Goal: Transaction & Acquisition: Purchase product/service

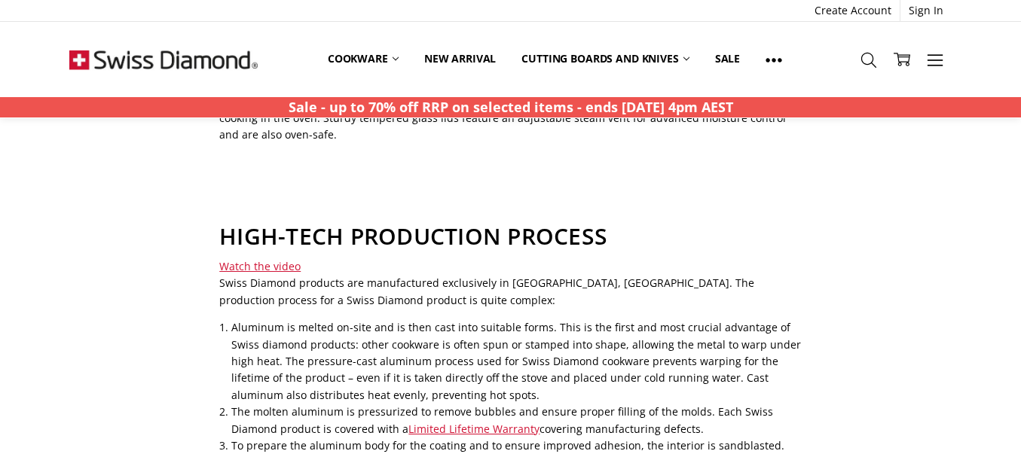
scroll to position [603, 0]
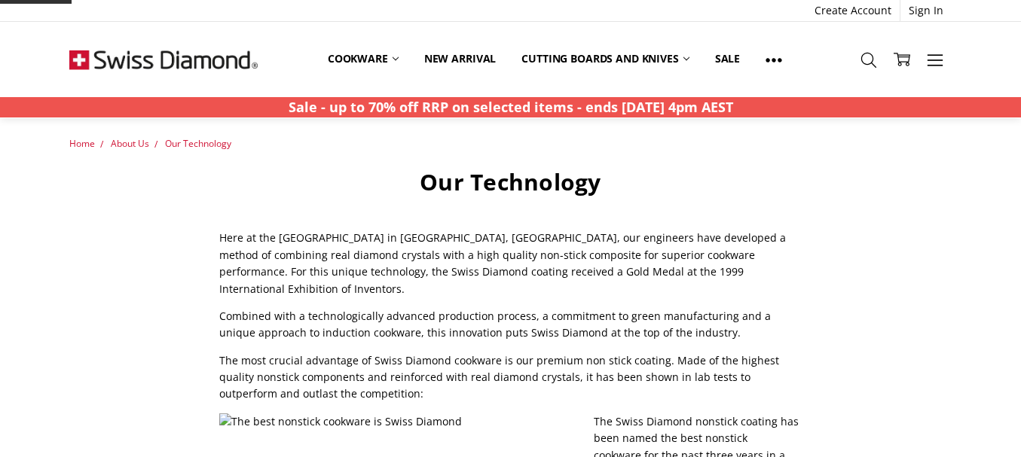
scroll to position [603, 0]
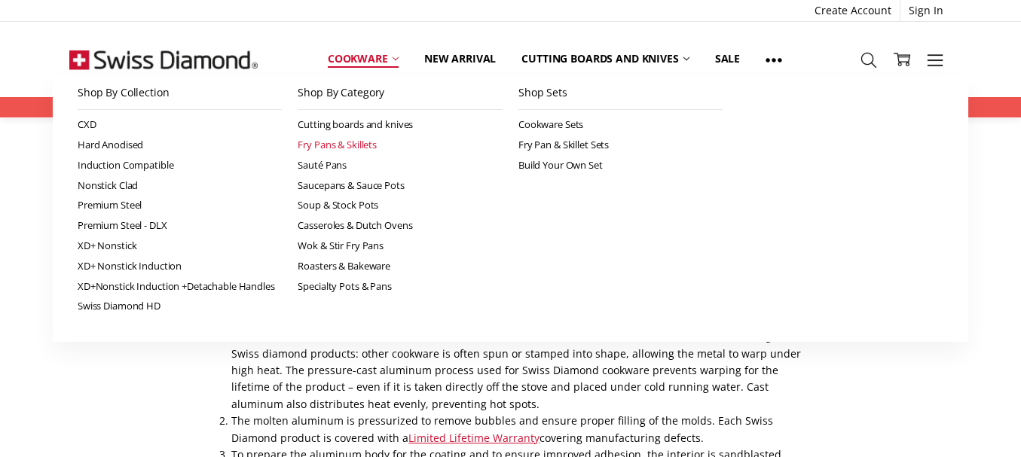
click at [332, 148] on link "Fry Pans & Skillets" at bounding box center [400, 145] width 205 height 20
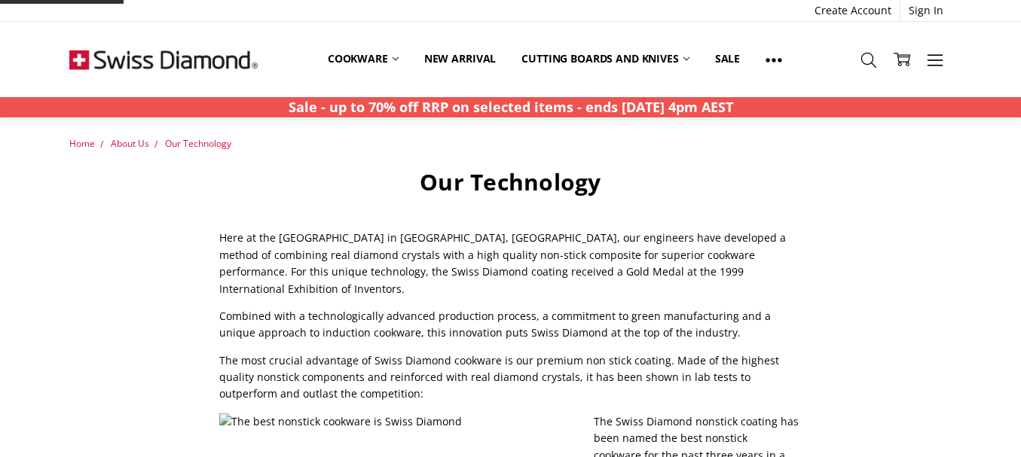
scroll to position [603, 0]
